Goal: Transaction & Acquisition: Purchase product/service

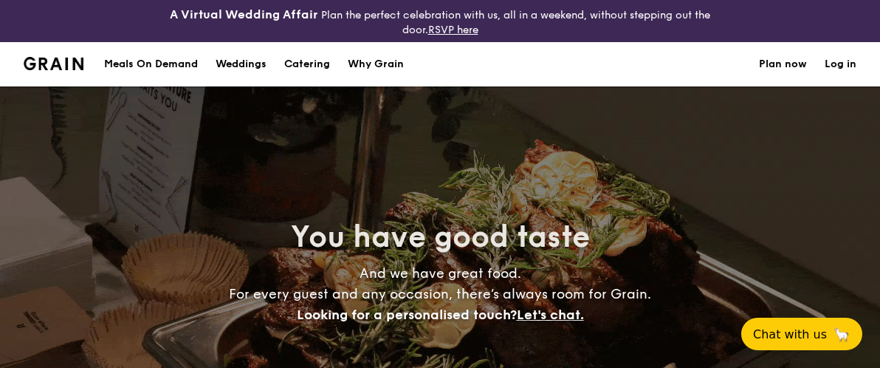
select select
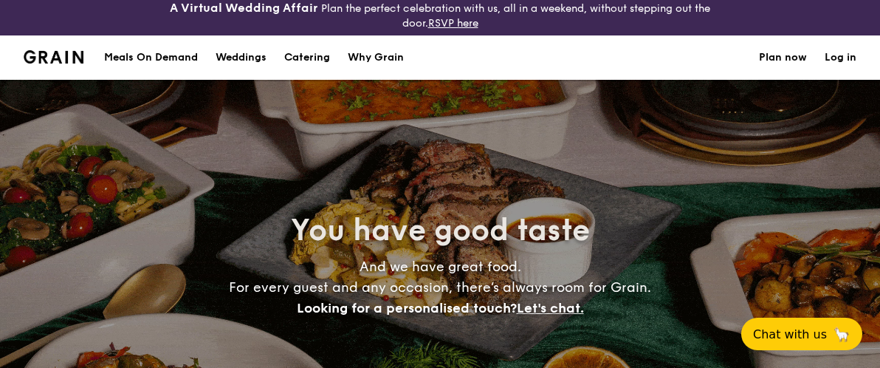
scroll to position [13, 0]
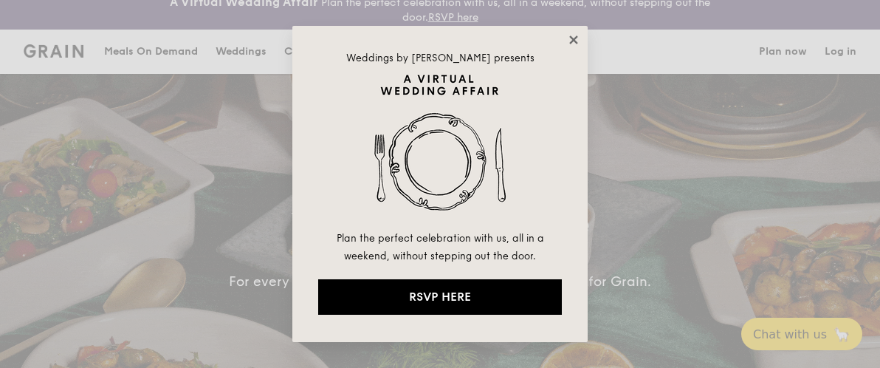
click at [574, 39] on icon at bounding box center [573, 39] width 8 height 8
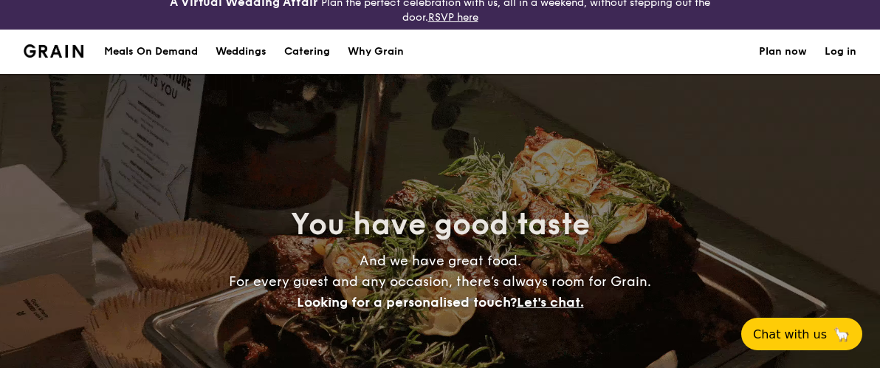
scroll to position [21, 0]
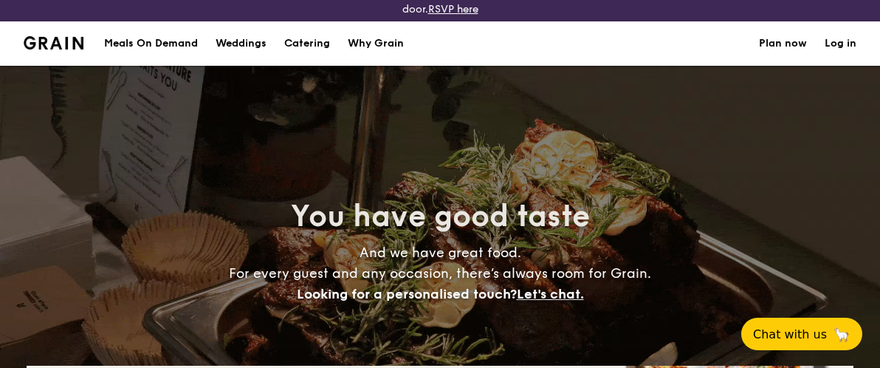
click at [317, 45] on h1 "Catering" at bounding box center [307, 43] width 46 height 44
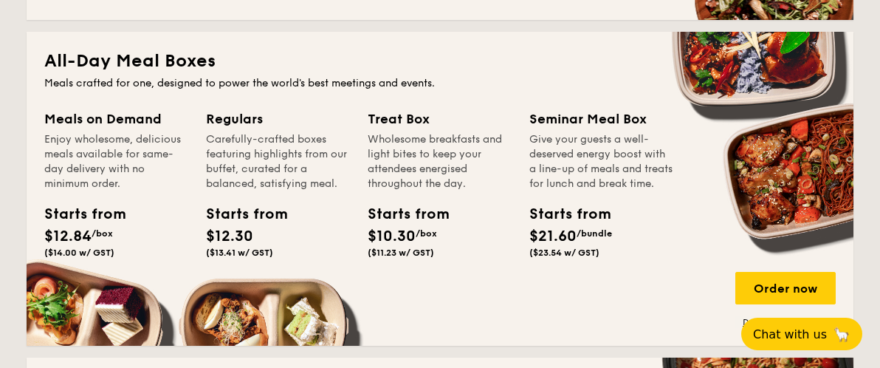
scroll to position [679, 0]
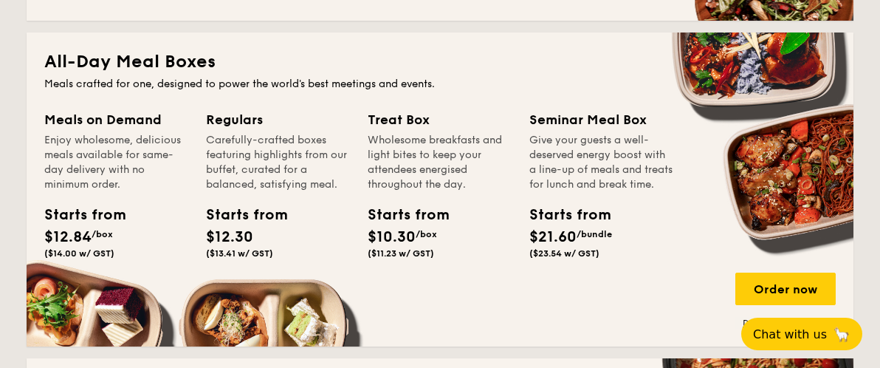
click at [621, 120] on div "Seminar Meal Box" at bounding box center [601, 119] width 144 height 21
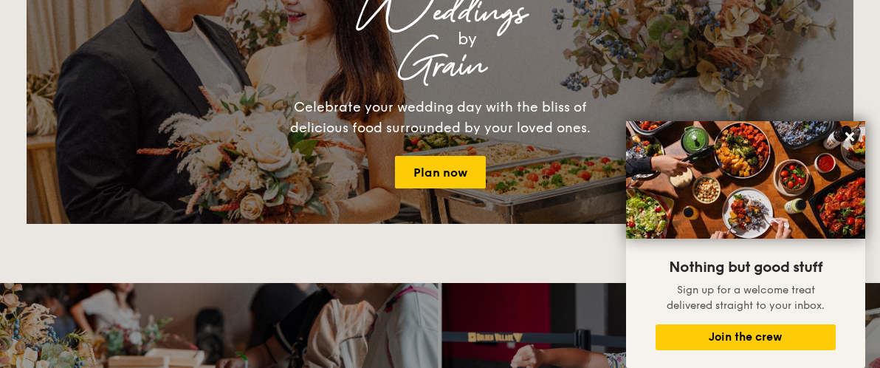
scroll to position [1642, 0]
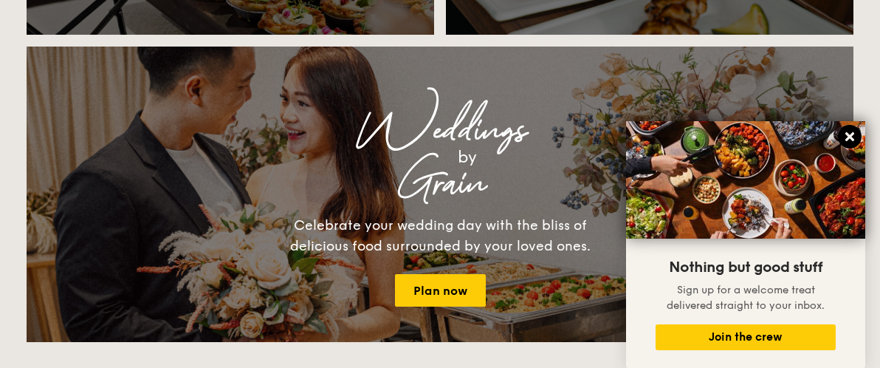
click at [847, 140] on icon at bounding box center [849, 136] width 9 height 9
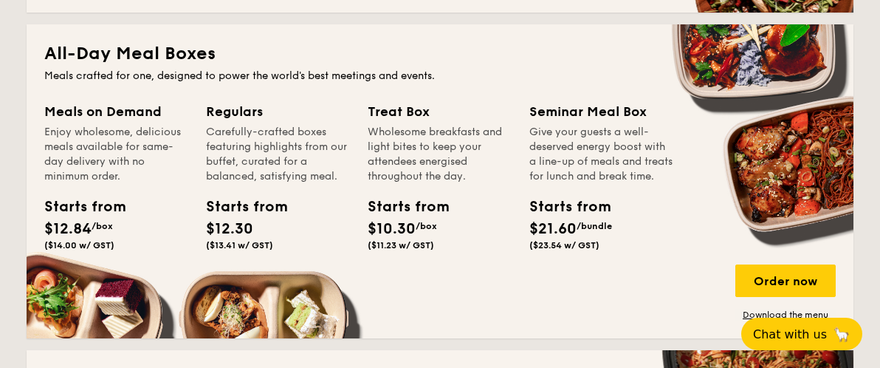
scroll to position [692, 0]
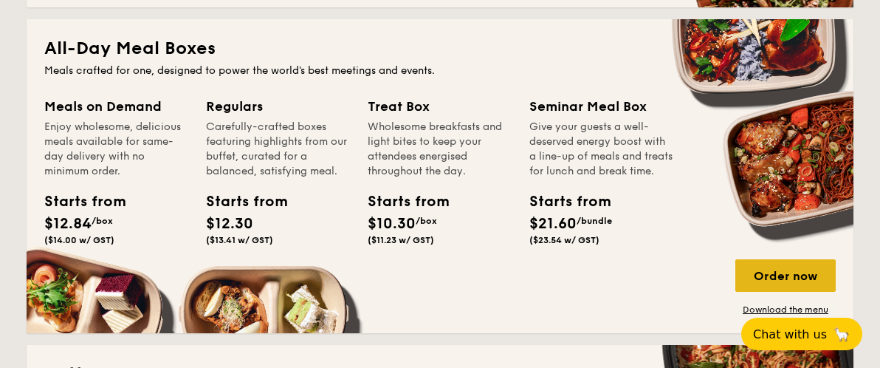
click at [751, 271] on div "Order now" at bounding box center [785, 275] width 100 height 32
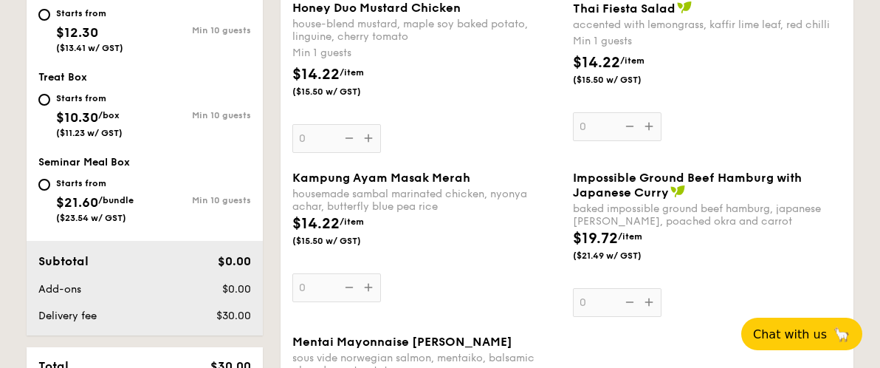
scroll to position [747, 0]
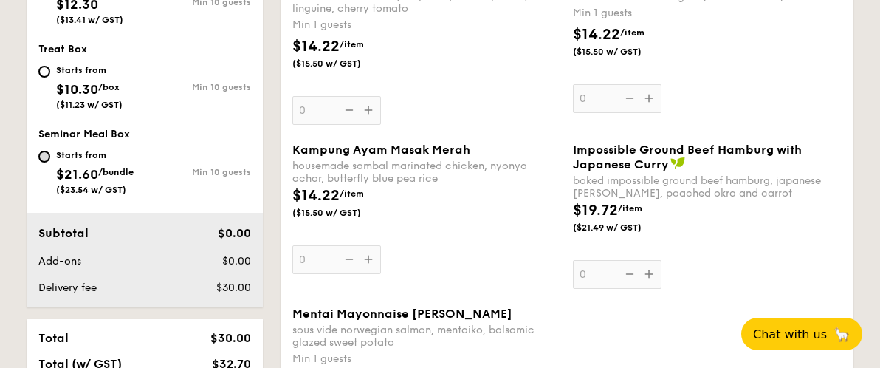
click at [49, 159] on input "Starts from $21.60 /bundle ($23.54 w/ GST) Min 10 guests" at bounding box center [44, 157] width 12 height 12
radio input "true"
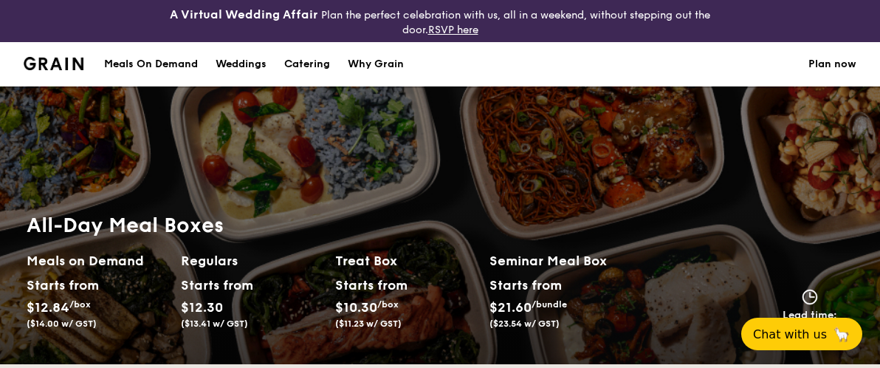
scroll to position [0, 0]
click at [56, 67] on img at bounding box center [54, 63] width 60 height 13
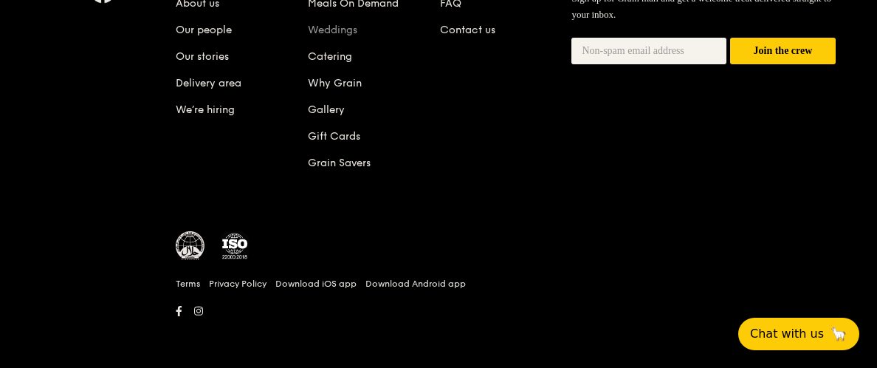
scroll to position [1681, 0]
